Goal: Information Seeking & Learning: Find specific fact

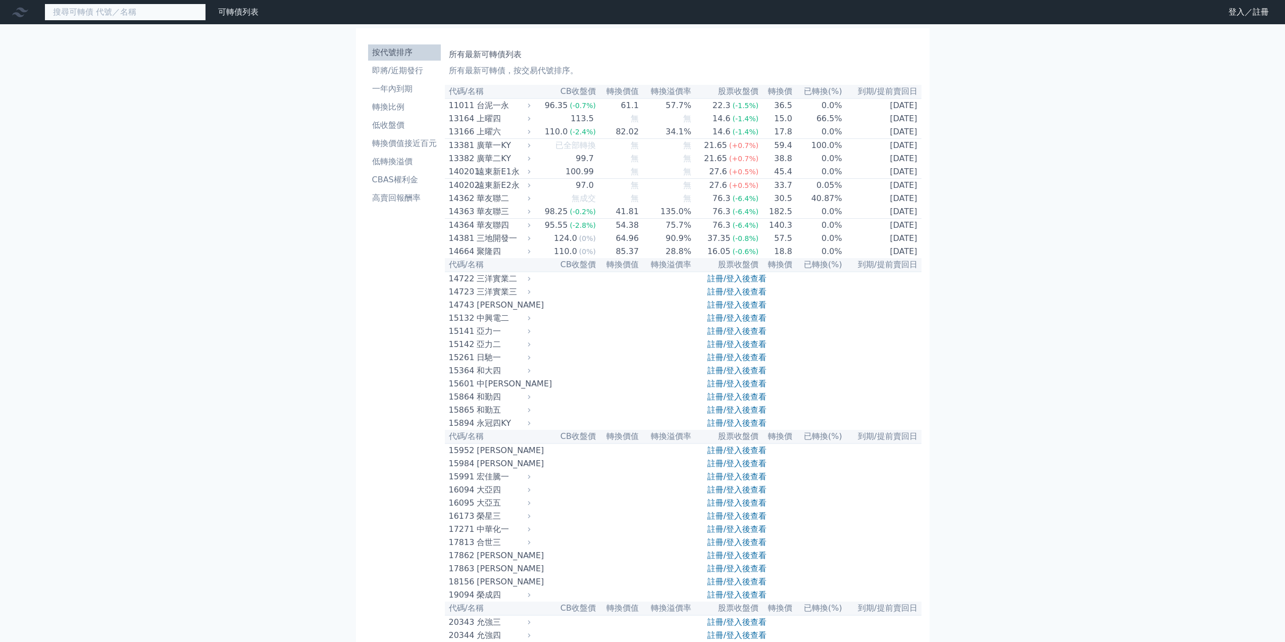
click at [130, 18] on input at bounding box center [125, 12] width 162 height 17
type input "ㄩ"
type input "m"
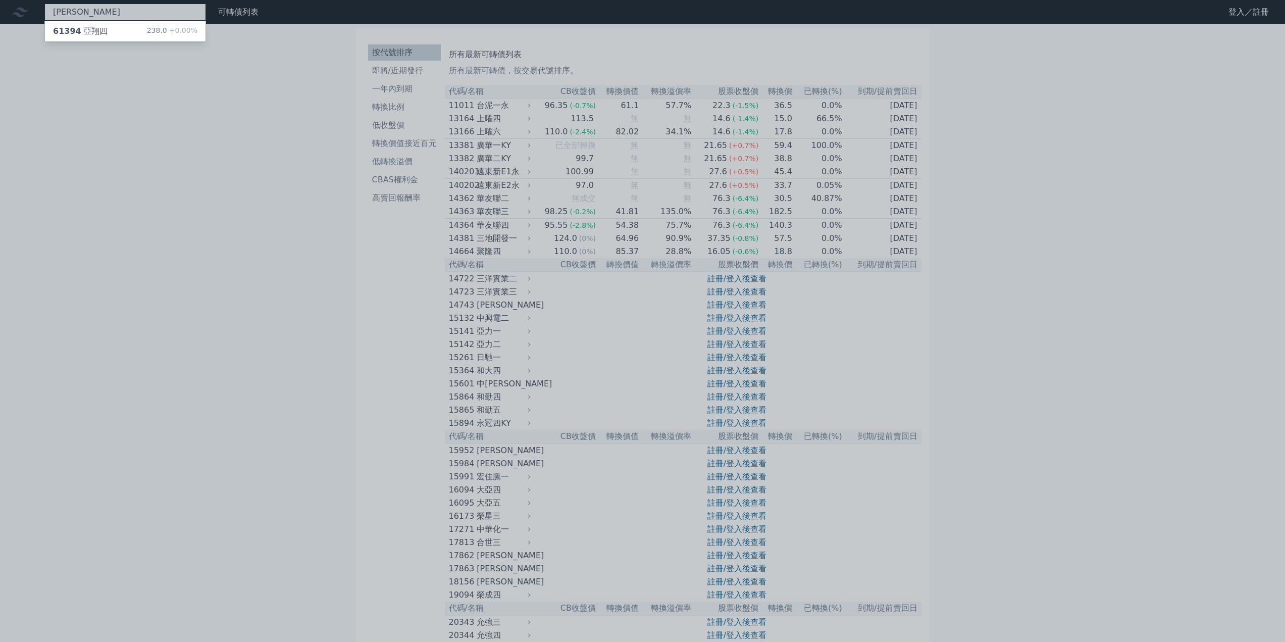
type input "亞翔"
click at [117, 34] on div "61394 亞翔四 238.0 +0.00%" at bounding box center [125, 31] width 161 height 20
click at [178, 163] on div at bounding box center [642, 321] width 1285 height 642
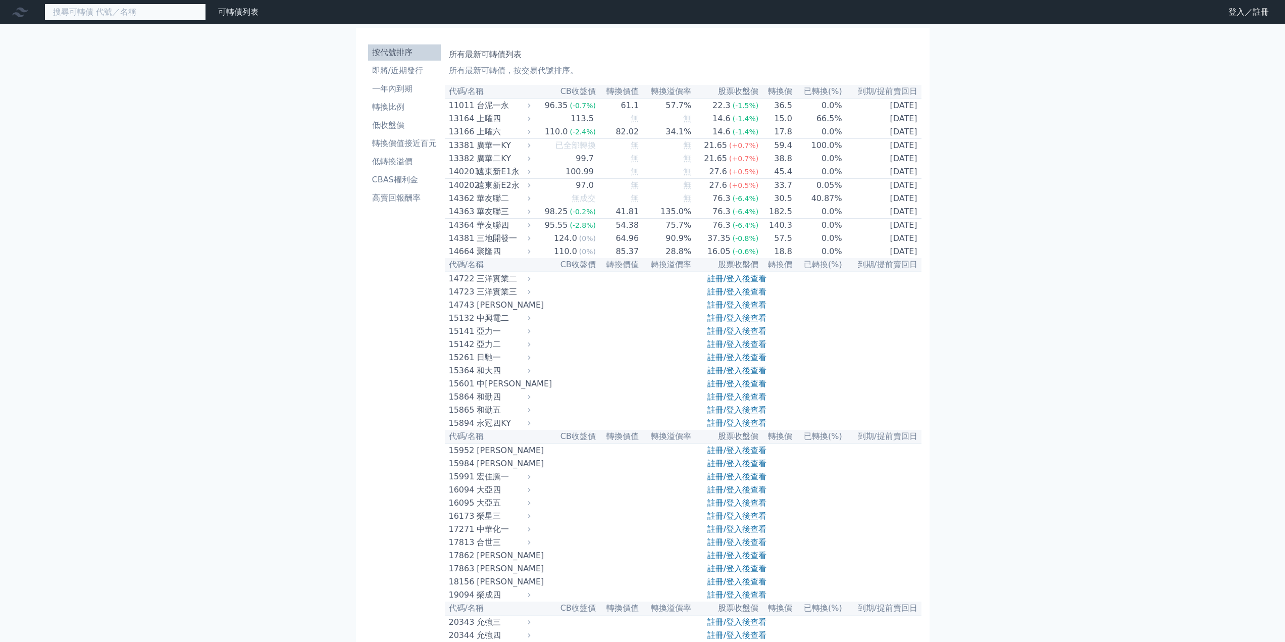
click at [159, 17] on input at bounding box center [125, 12] width 162 height 17
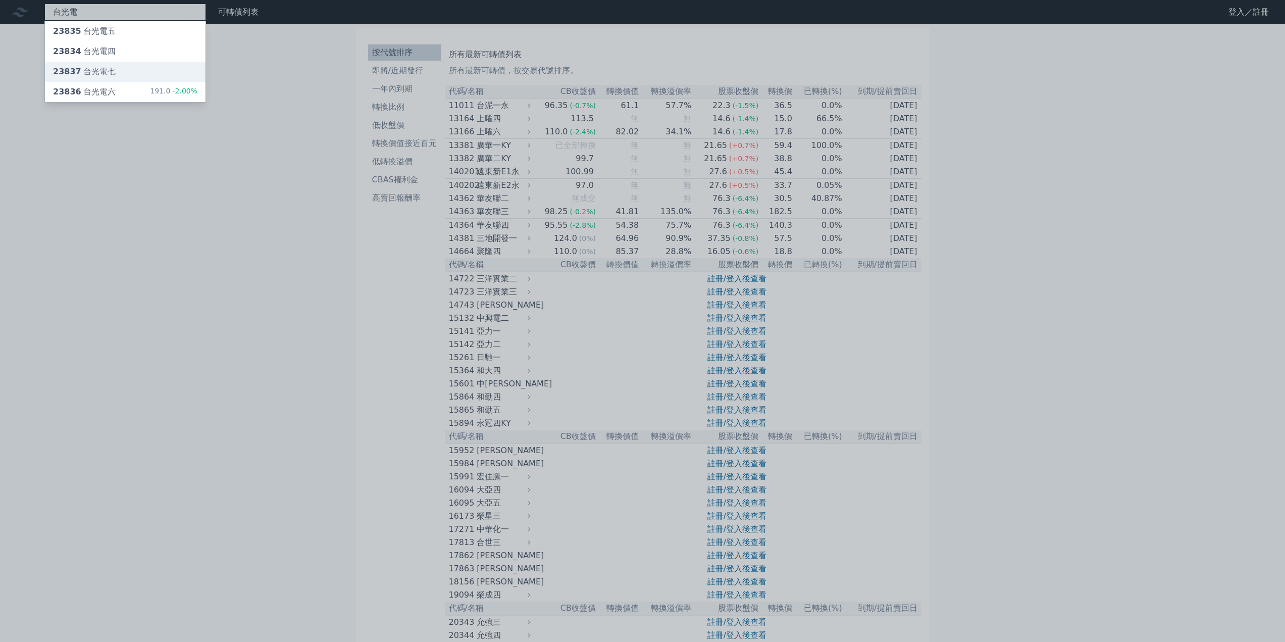
type input "台光電"
click at [102, 77] on div "23837 台光電七" at bounding box center [84, 72] width 63 height 12
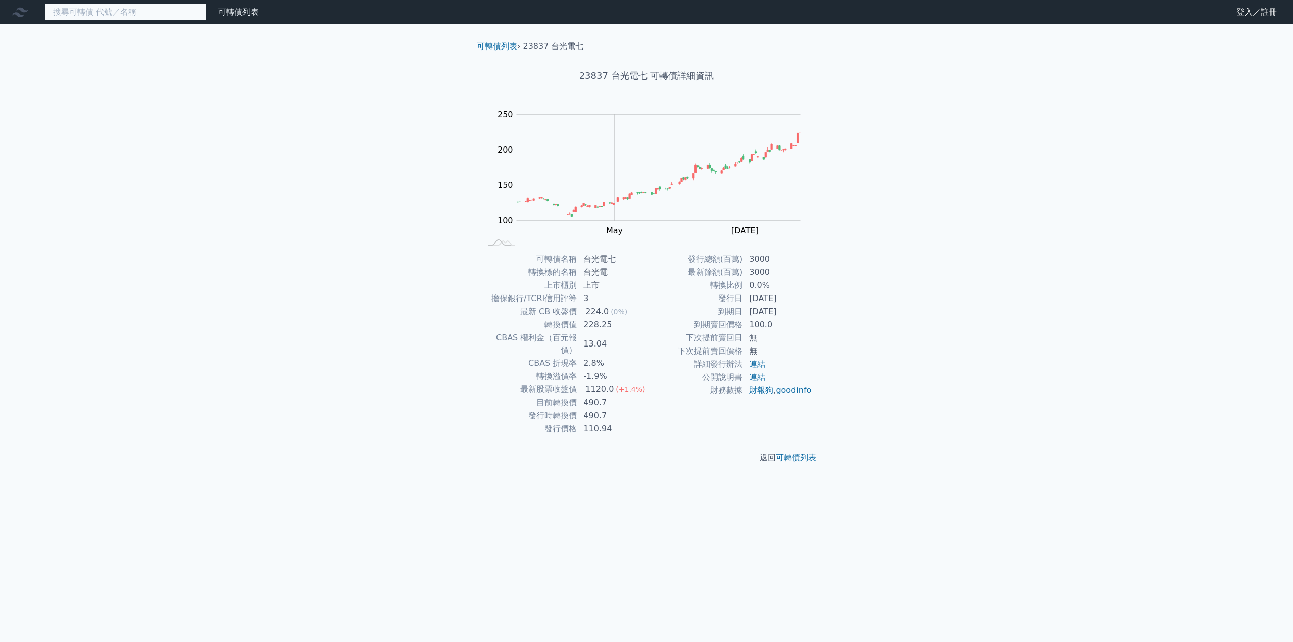
click at [138, 11] on input at bounding box center [125, 12] width 162 height 17
drag, startPoint x: 640, startPoint y: 73, endPoint x: 610, endPoint y: 76, distance: 30.0
click at [610, 76] on h1 "23837 台光電七 可轉債詳細資訊" at bounding box center [647, 76] width 356 height 14
copy h1 "台光電"
click at [135, 14] on input at bounding box center [125, 12] width 162 height 17
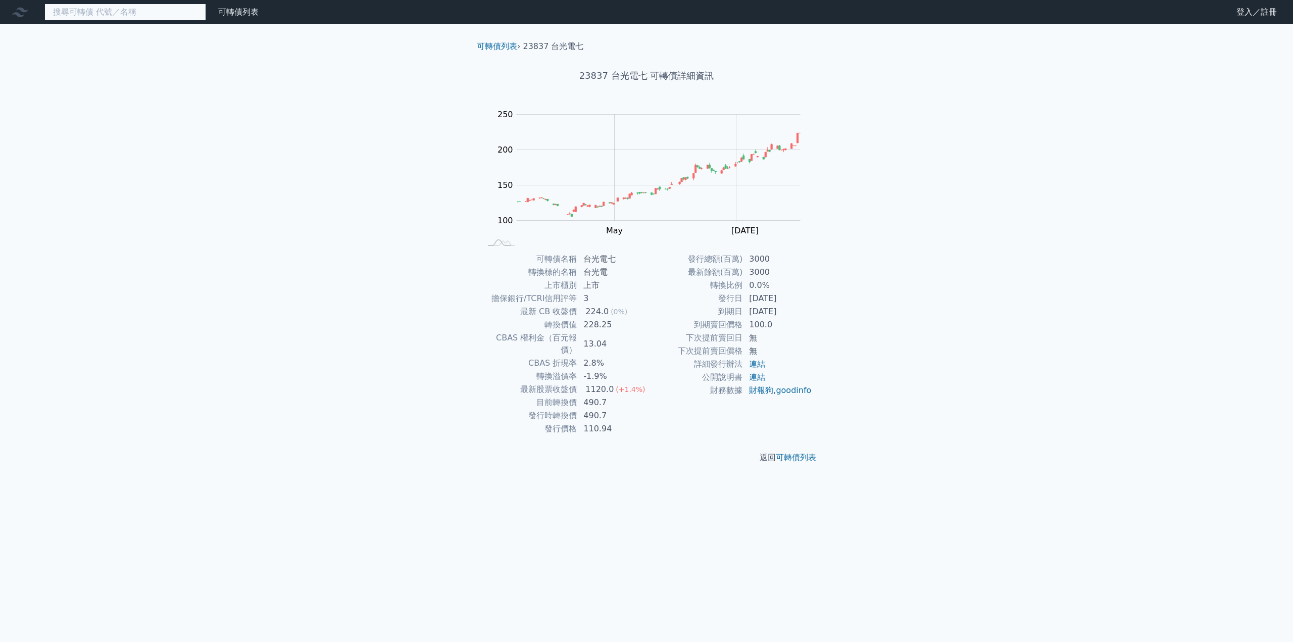
paste input "台光電"
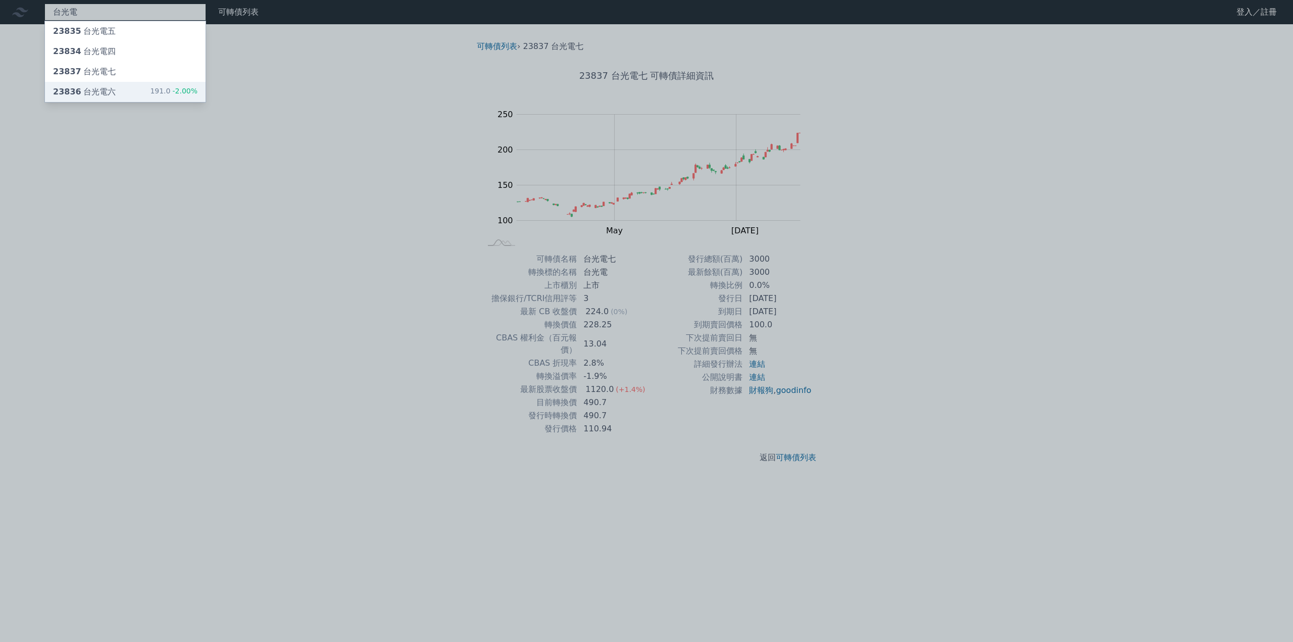
type input "台光電"
click at [99, 90] on div "23836 台光電六" at bounding box center [84, 92] width 63 height 12
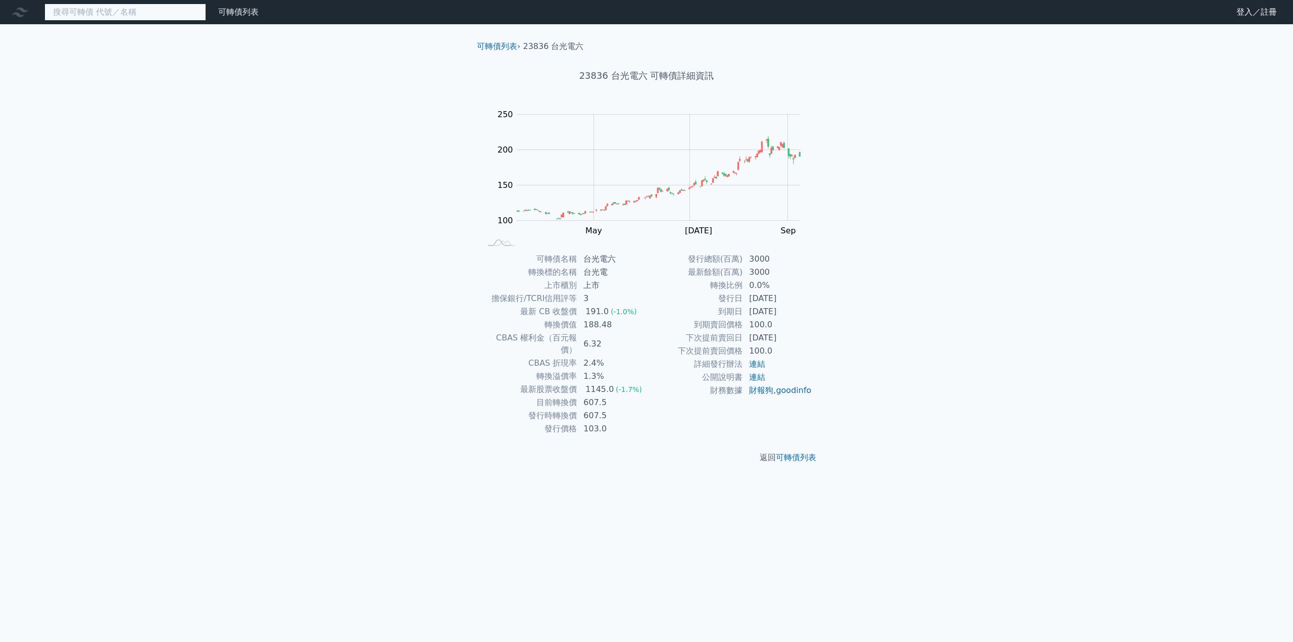
click at [129, 10] on input at bounding box center [125, 12] width 162 height 17
paste input "台光電"
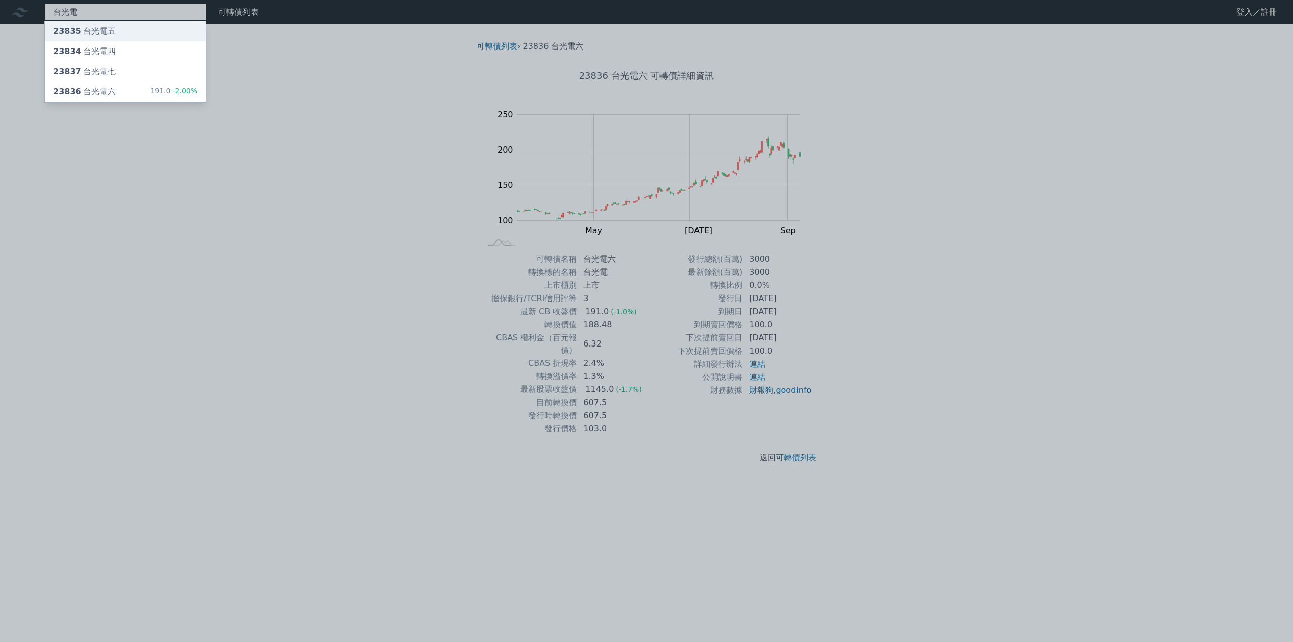
type input "台光電"
click at [104, 34] on div "23835 台光電五" at bounding box center [84, 31] width 63 height 12
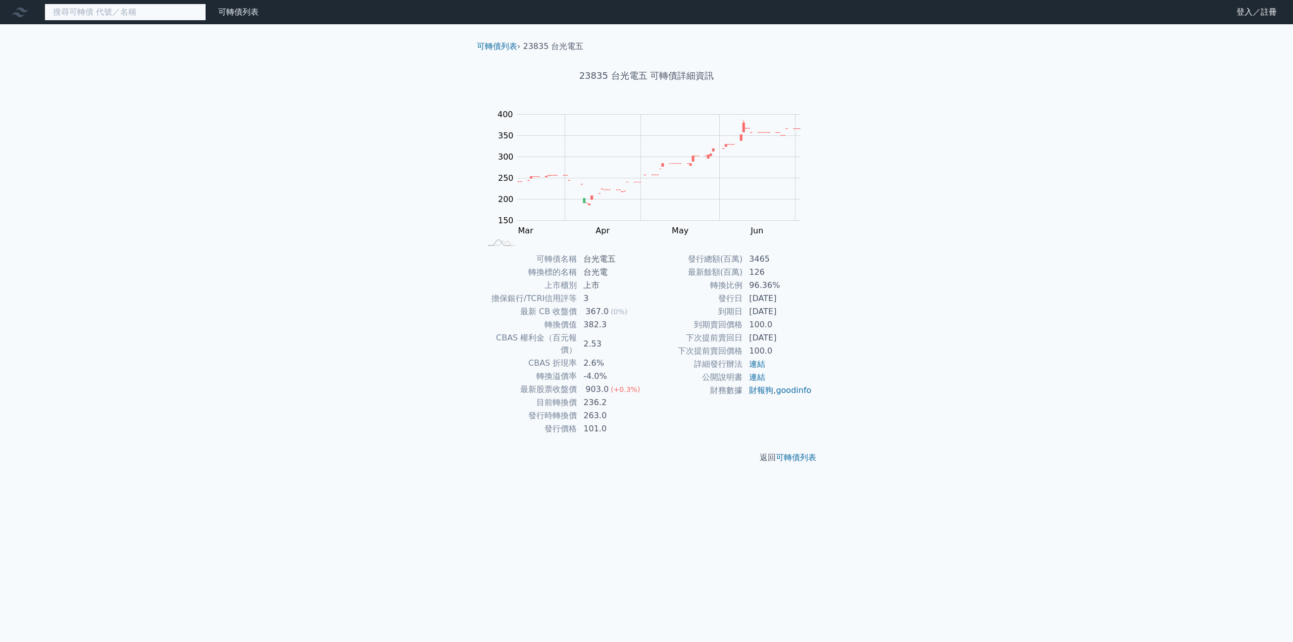
click at [132, 13] on input at bounding box center [125, 12] width 162 height 17
paste input "台光電"
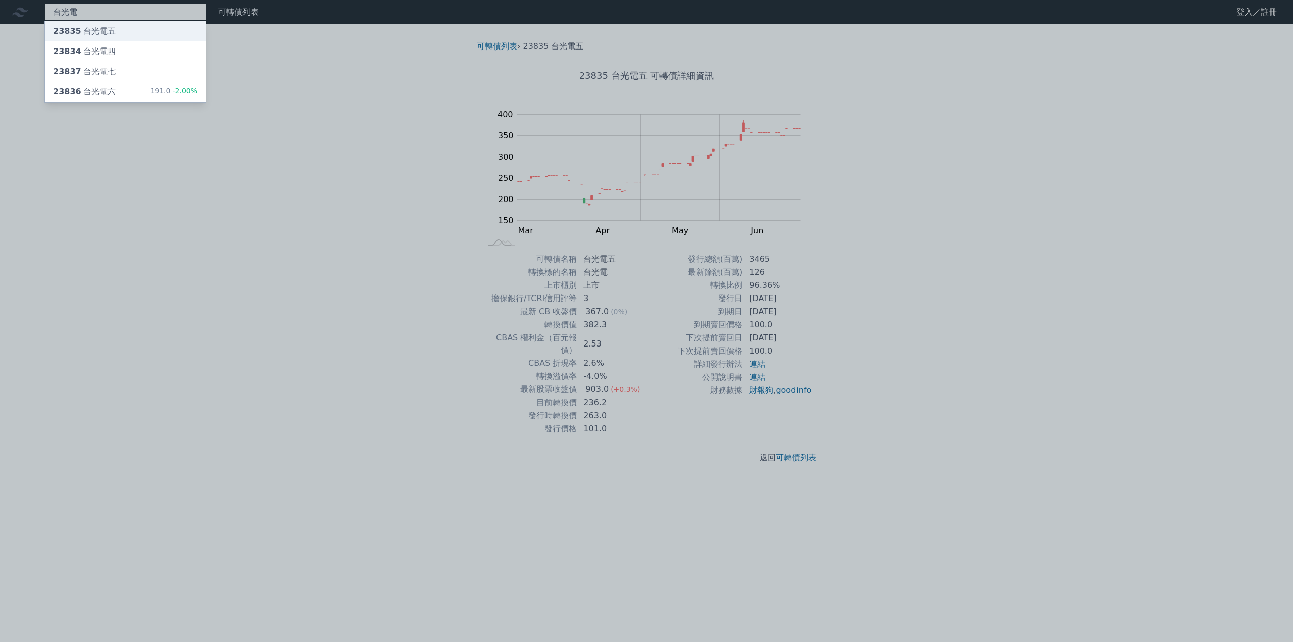
type input "台光電"
click at [103, 31] on div "23835 台光電五" at bounding box center [84, 31] width 63 height 12
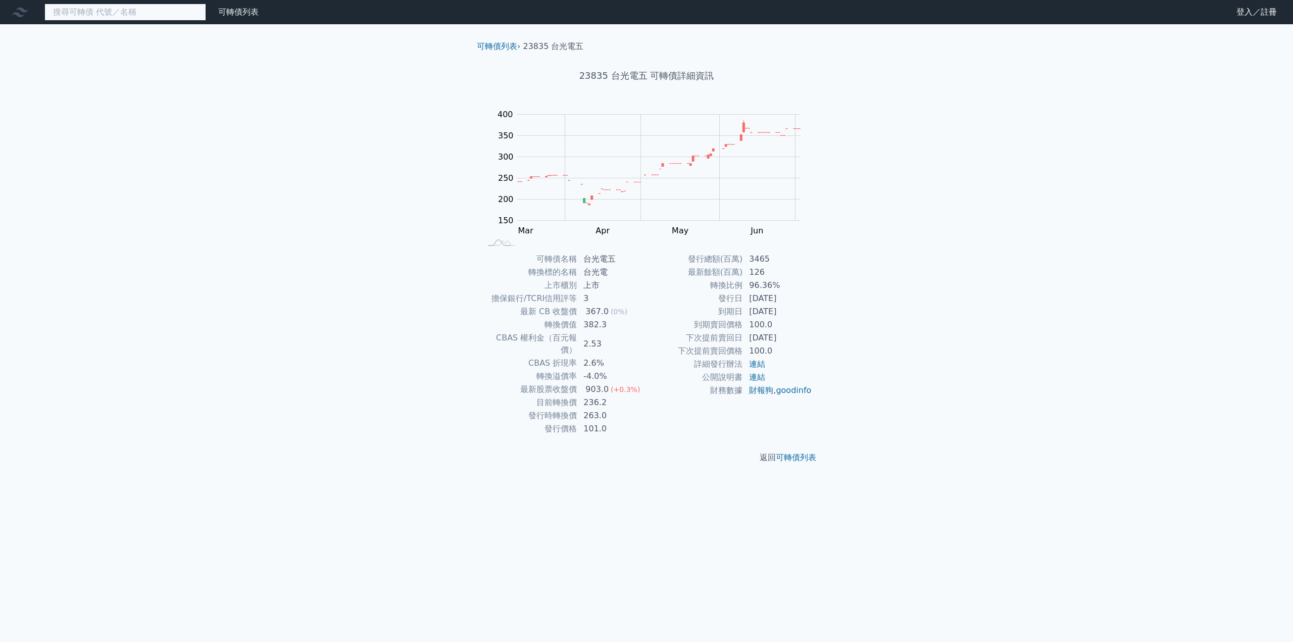
click at [119, 19] on input at bounding box center [125, 12] width 162 height 17
paste input "台光電"
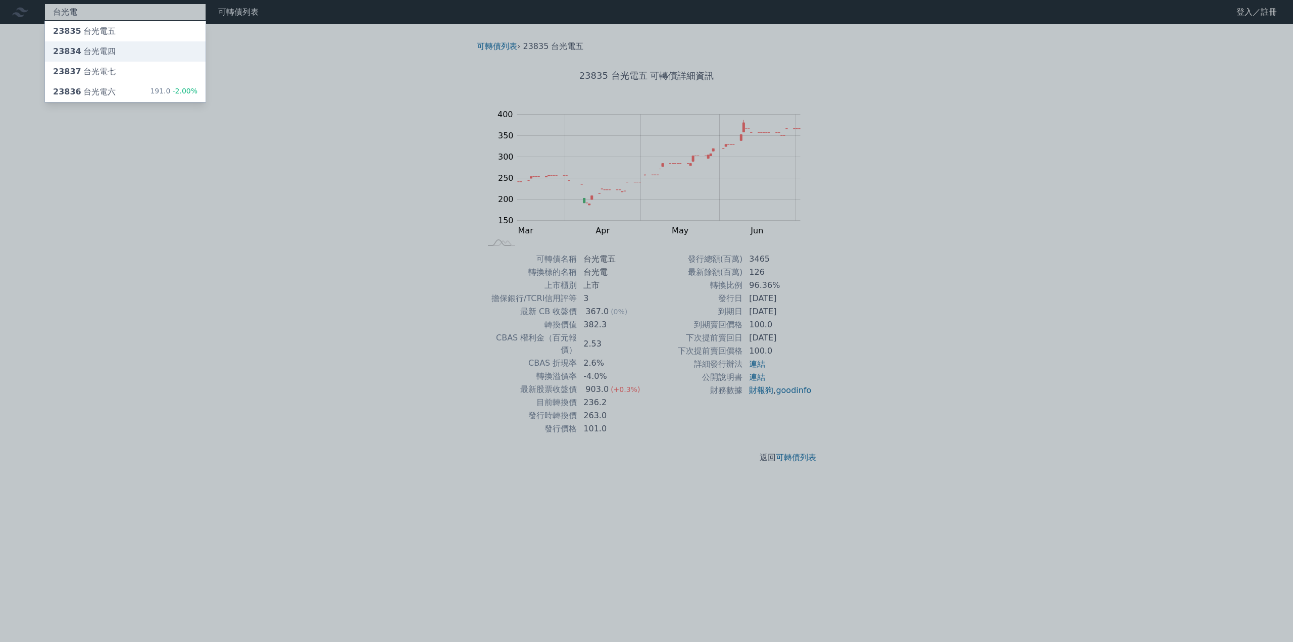
type input "台光電"
click at [106, 50] on div "23834 台光電四" at bounding box center [84, 51] width 63 height 12
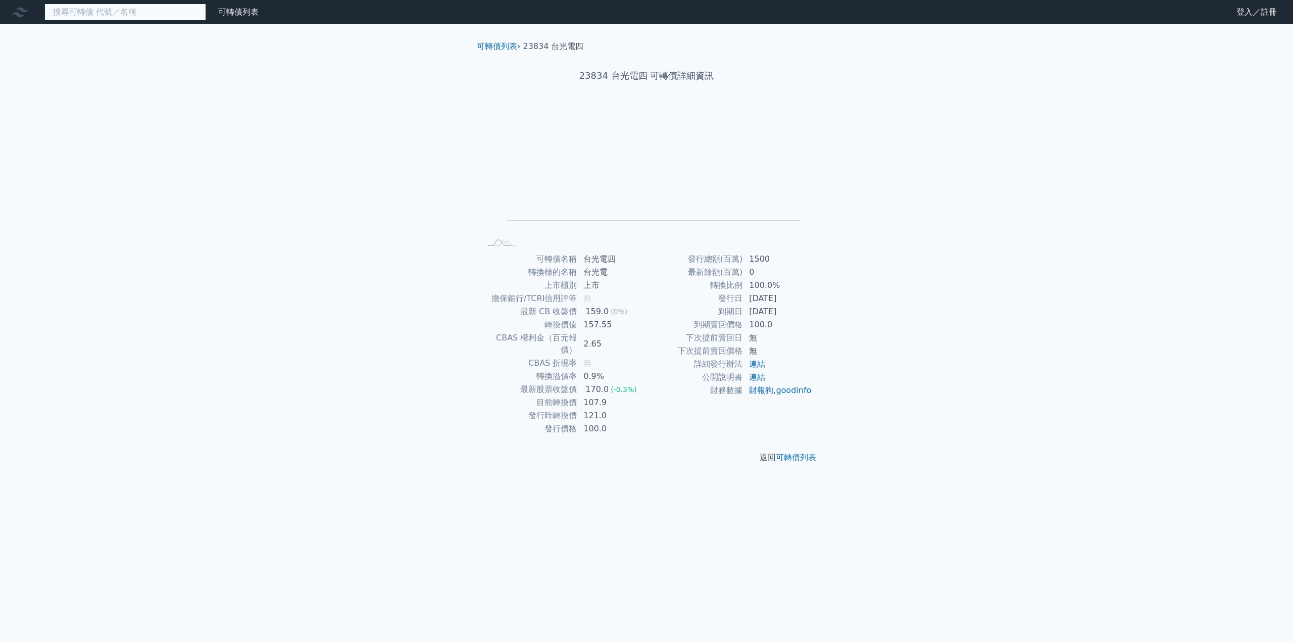
click at [132, 13] on input at bounding box center [125, 12] width 162 height 17
paste input "台光電"
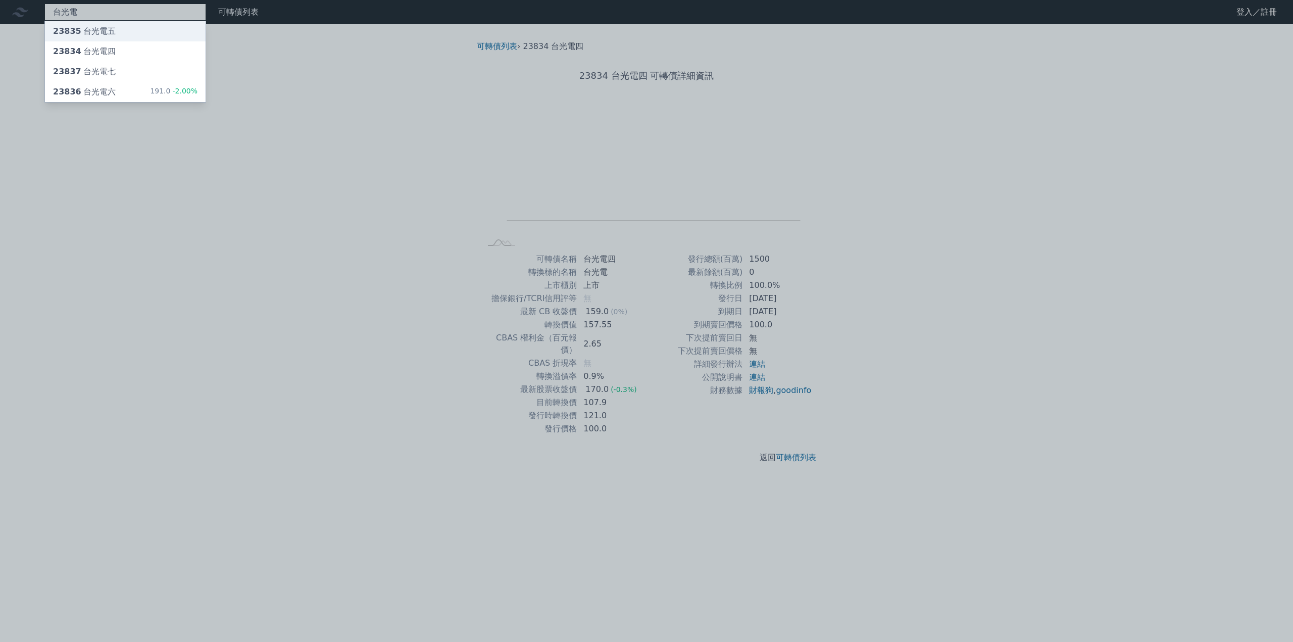
type input "台光電"
click at [116, 30] on div "23835 台光電五" at bounding box center [125, 31] width 161 height 20
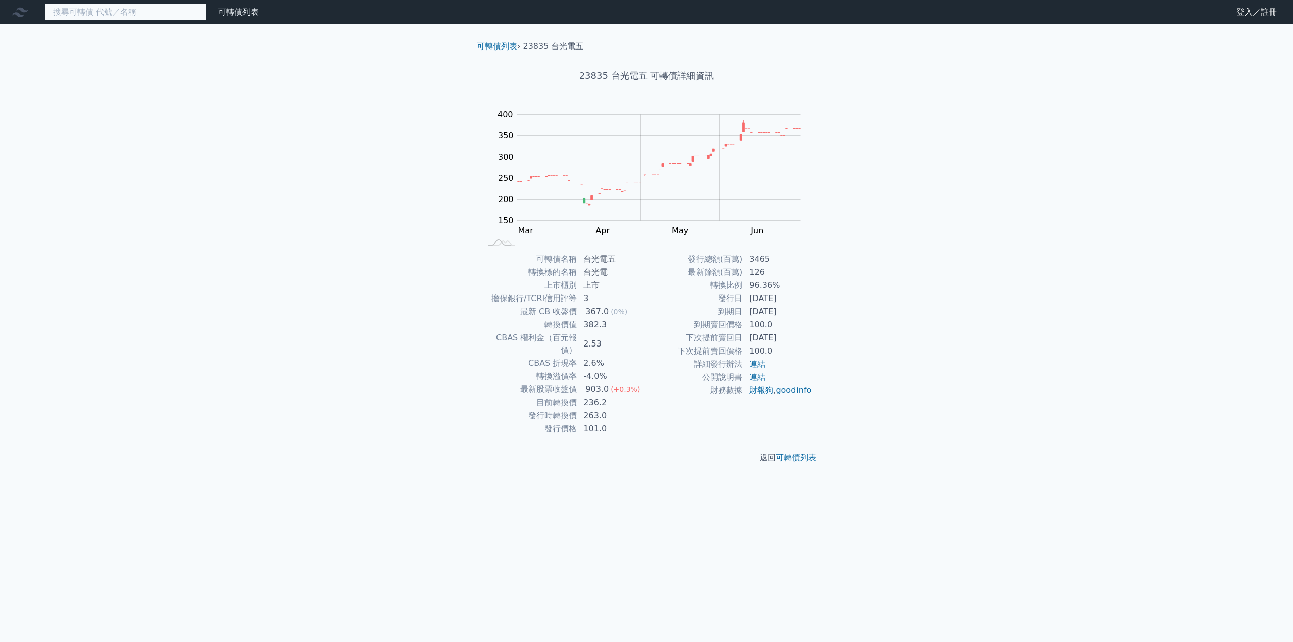
click at [129, 13] on input at bounding box center [125, 12] width 162 height 17
paste input "台光電"
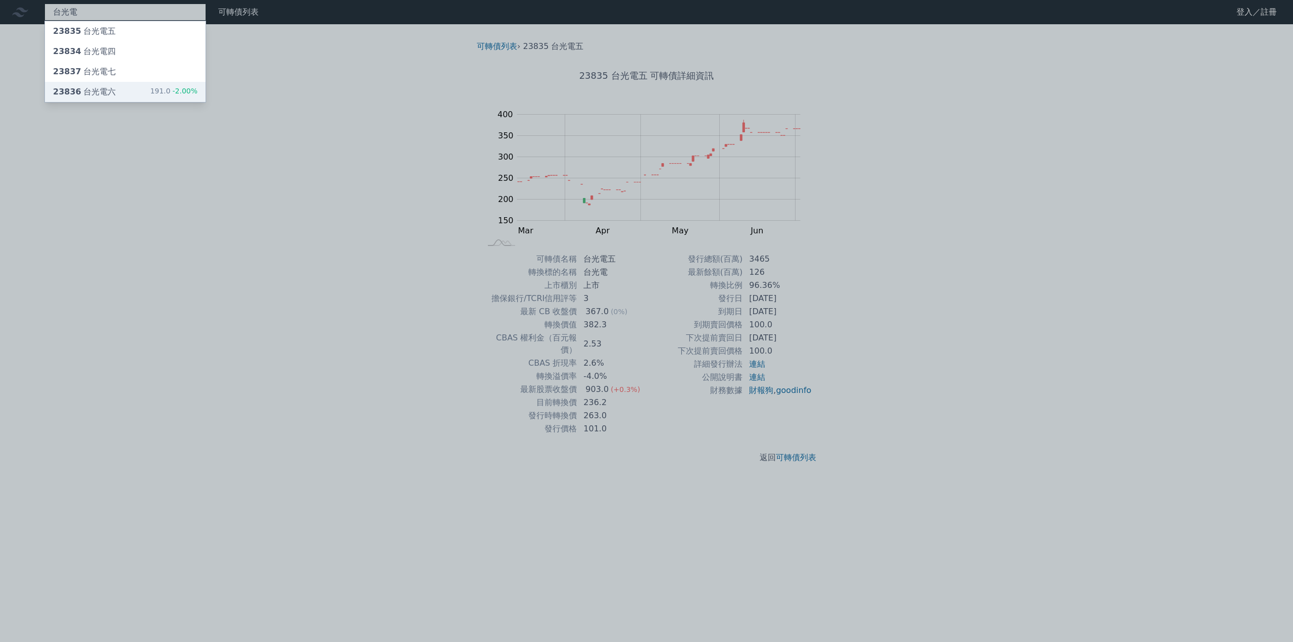
type input "台光電"
click at [99, 92] on div "23836 台光電六" at bounding box center [84, 92] width 63 height 12
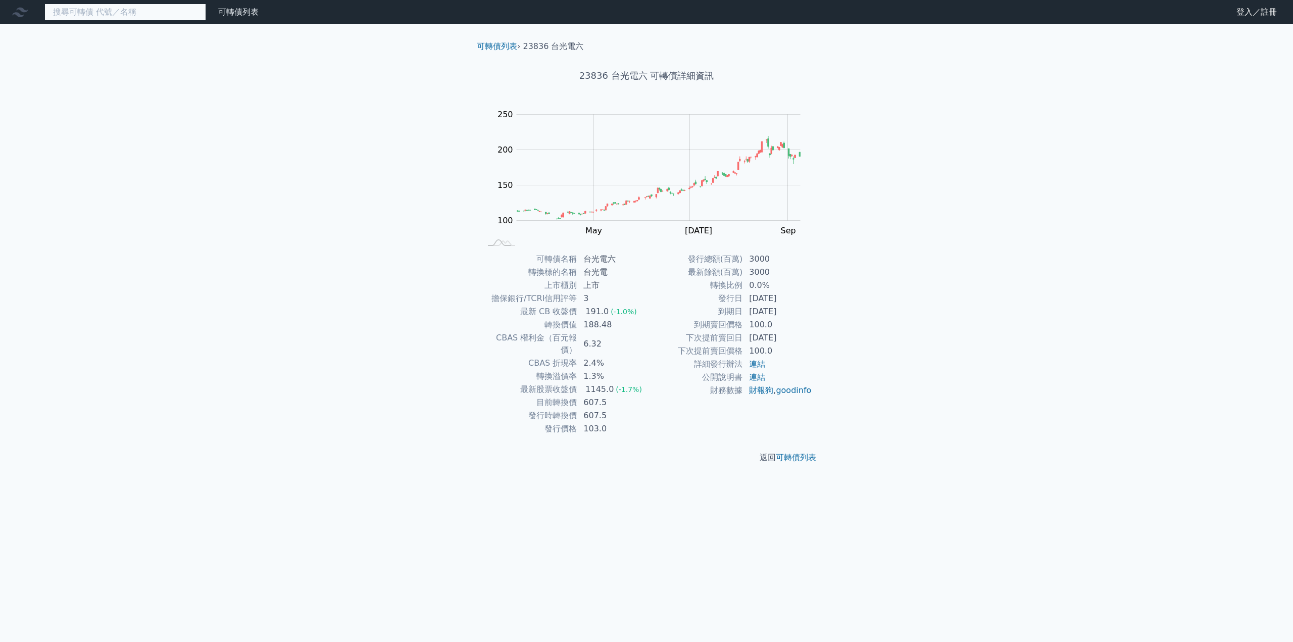
click at [148, 10] on input at bounding box center [125, 12] width 162 height 17
paste input "台光電"
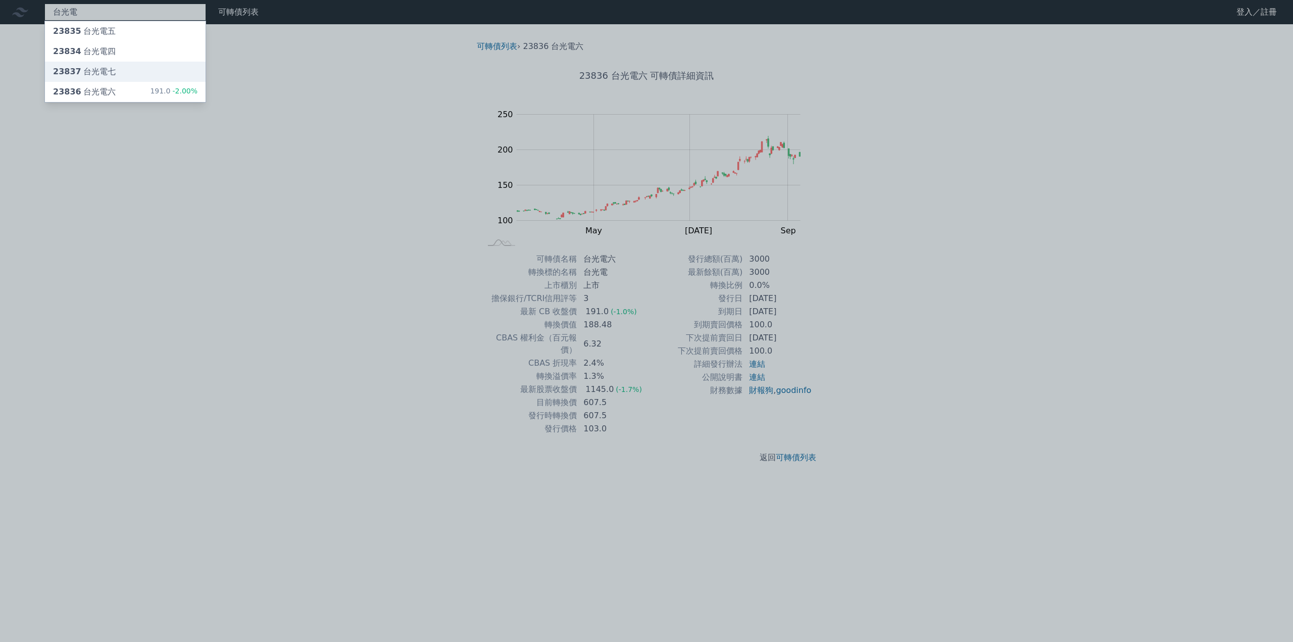
type input "台光電"
click at [103, 72] on div "23837 台光電七" at bounding box center [84, 72] width 63 height 12
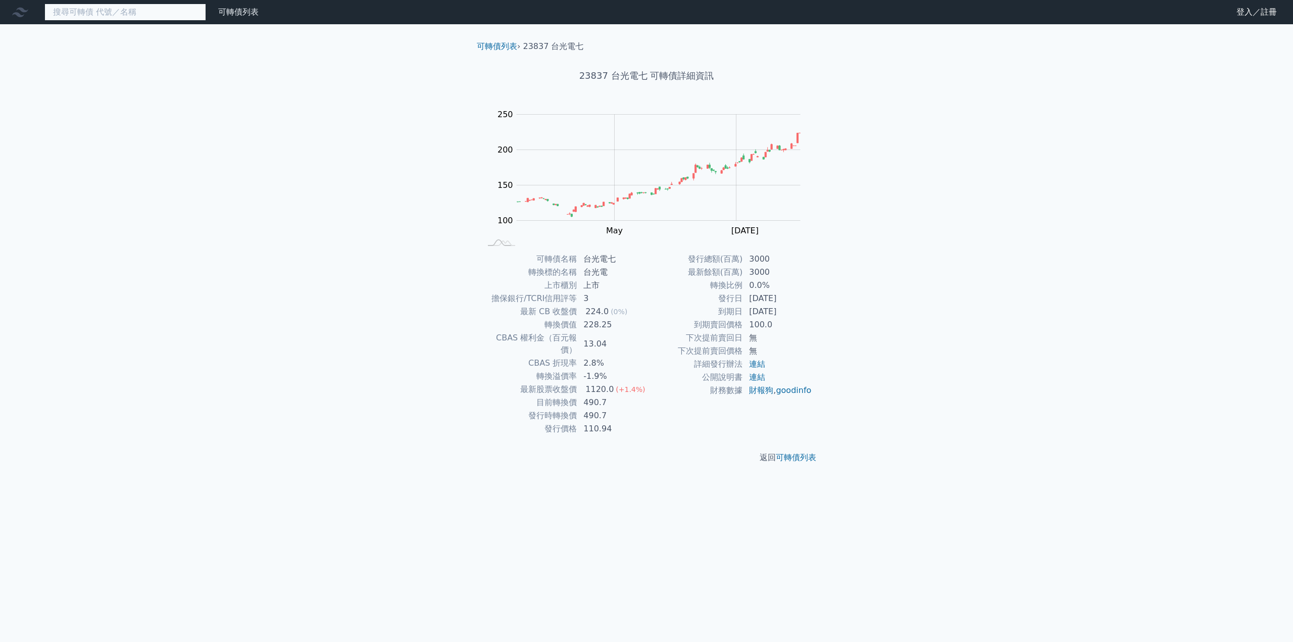
click at [112, 9] on input at bounding box center [125, 12] width 162 height 17
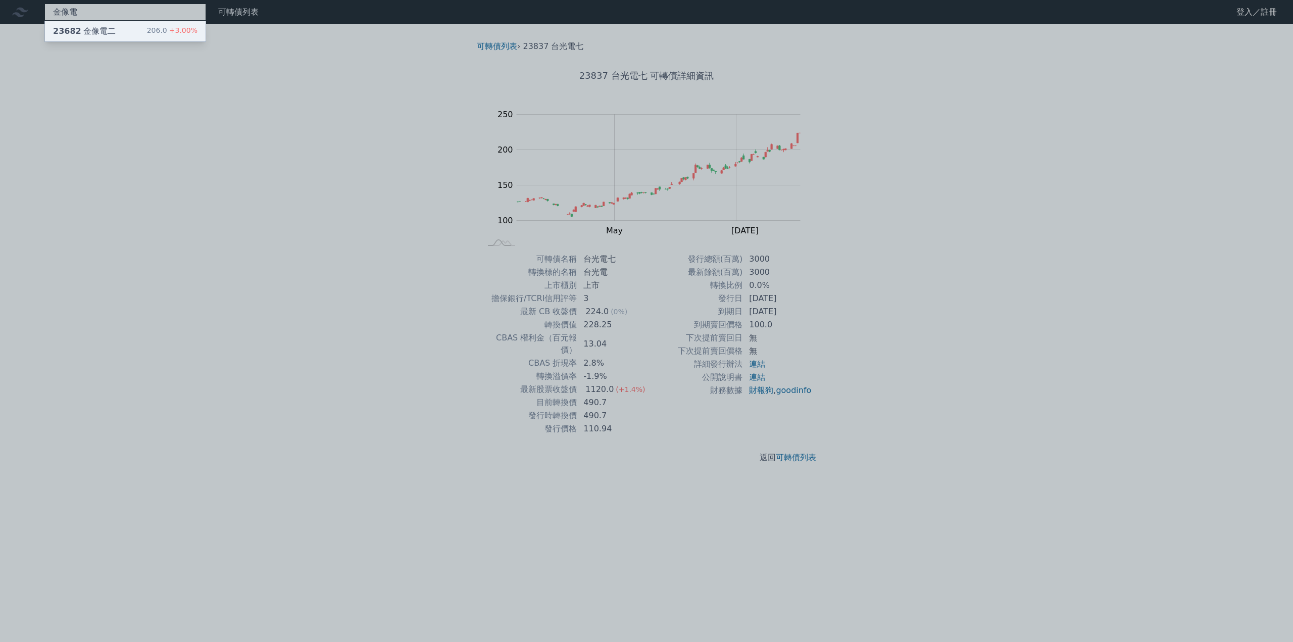
type input "金像電"
click at [105, 27] on div "23682 金像電二" at bounding box center [84, 31] width 63 height 12
